Goal: Obtain resource: Obtain resource

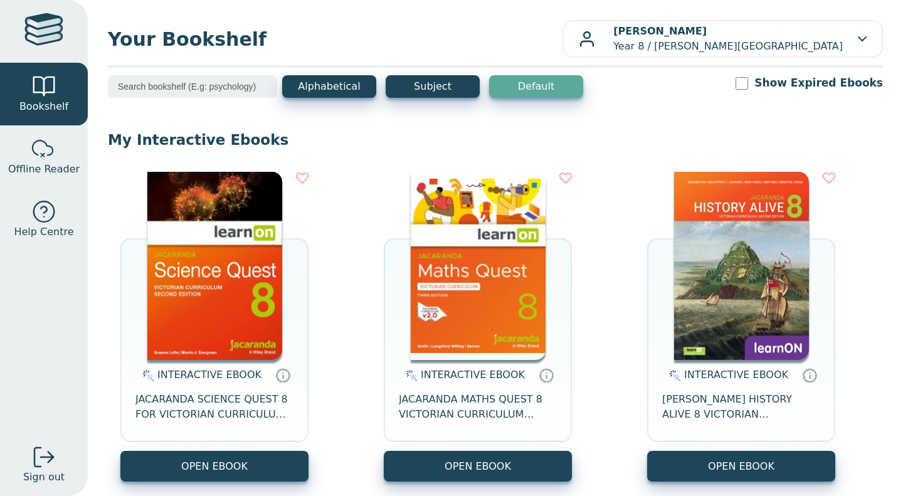
click at [524, 458] on button "OPEN EBOOK" at bounding box center [478, 466] width 188 height 31
click at [744, 472] on button "OPEN EBOOK" at bounding box center [741, 466] width 188 height 31
